Goal: Navigation & Orientation: Find specific page/section

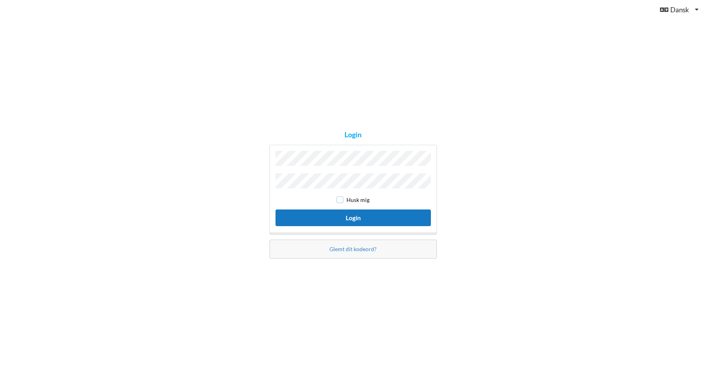
drag, startPoint x: 339, startPoint y: 200, endPoint x: 339, endPoint y: 212, distance: 11.9
click at [339, 200] on input "checkbox" at bounding box center [340, 199] width 7 height 7
checkbox input "true"
click at [338, 214] on button "Login" at bounding box center [353, 217] width 155 height 16
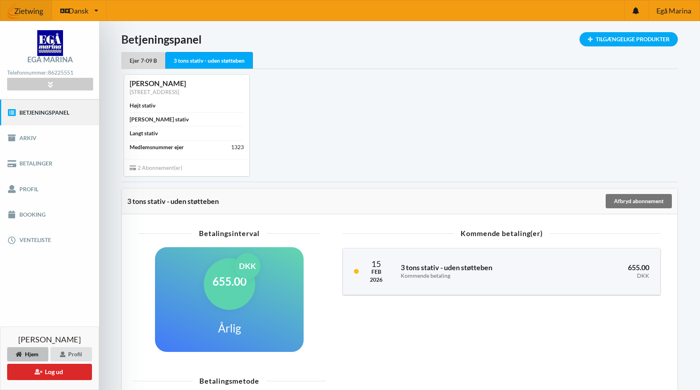
click at [567, 142] on div "Søren Lybye [STREET_ADDRESS] Højt stativ Bredt stativ Langt stativ Medlemsnumme…" at bounding box center [400, 125] width 568 height 112
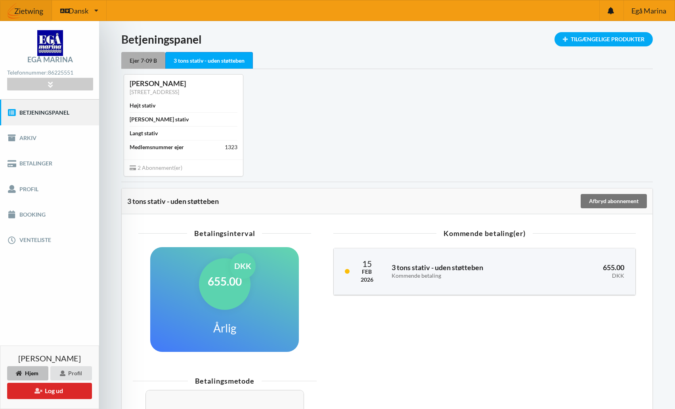
drag, startPoint x: 156, startPoint y: 61, endPoint x: 140, endPoint y: 59, distance: 16.3
click at [140, 59] on div "Ejer 7-09 B" at bounding box center [143, 60] width 44 height 17
